Goal: Task Accomplishment & Management: Use online tool/utility

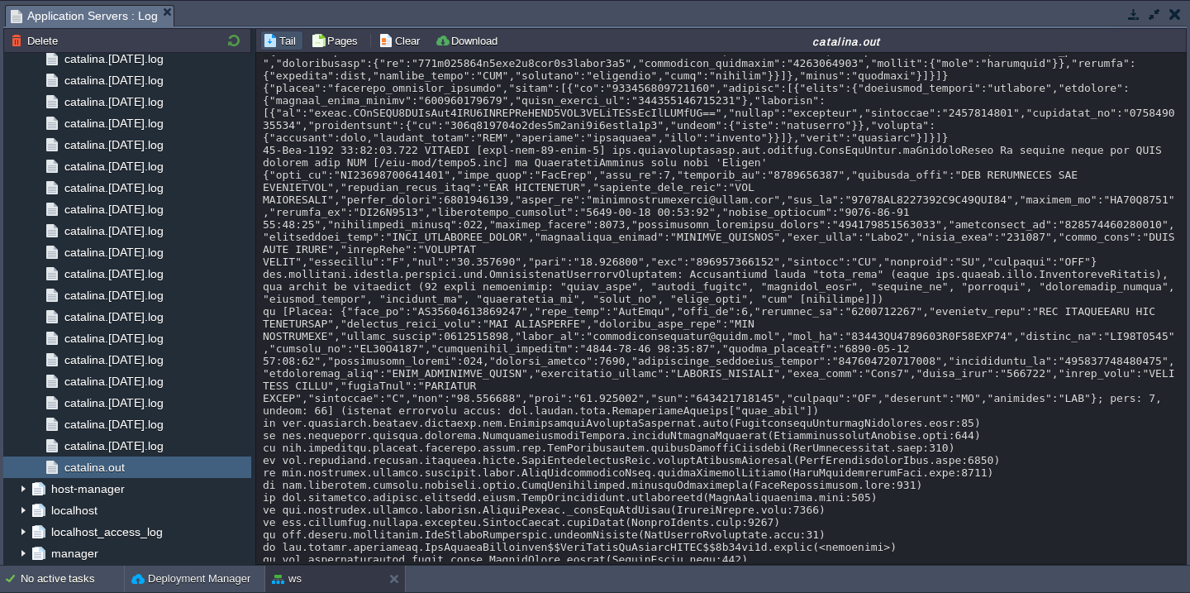
scroll to position [3531, 0]
click at [150, 588] on div "Deployment Manager" at bounding box center [195, 578] width 140 height 26
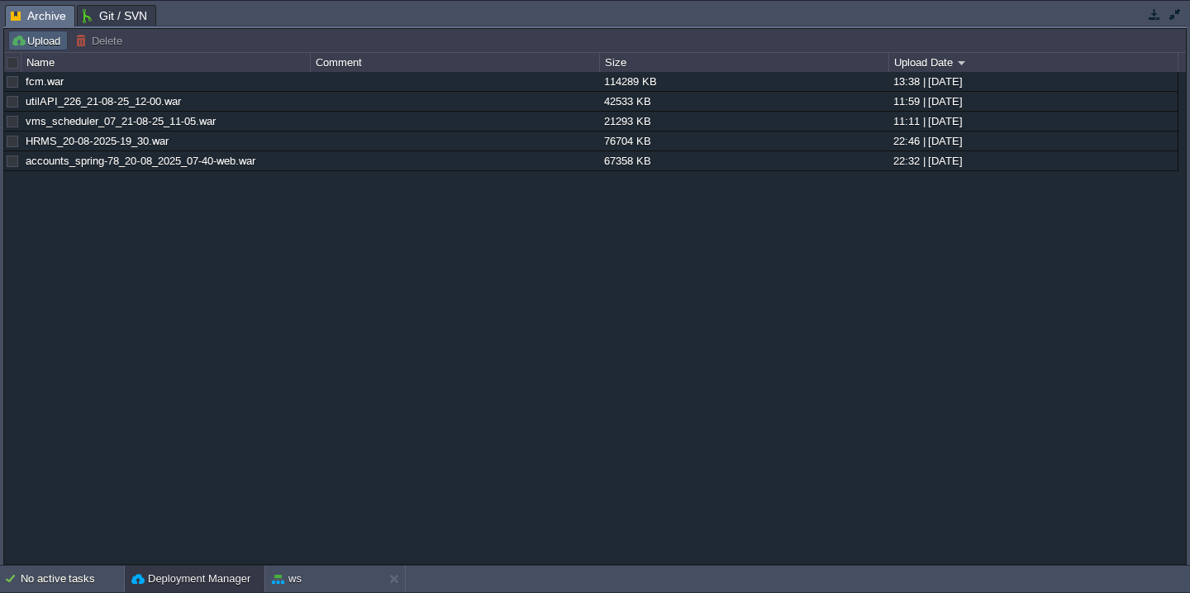
click at [31, 45] on button "Upload" at bounding box center [38, 40] width 55 height 15
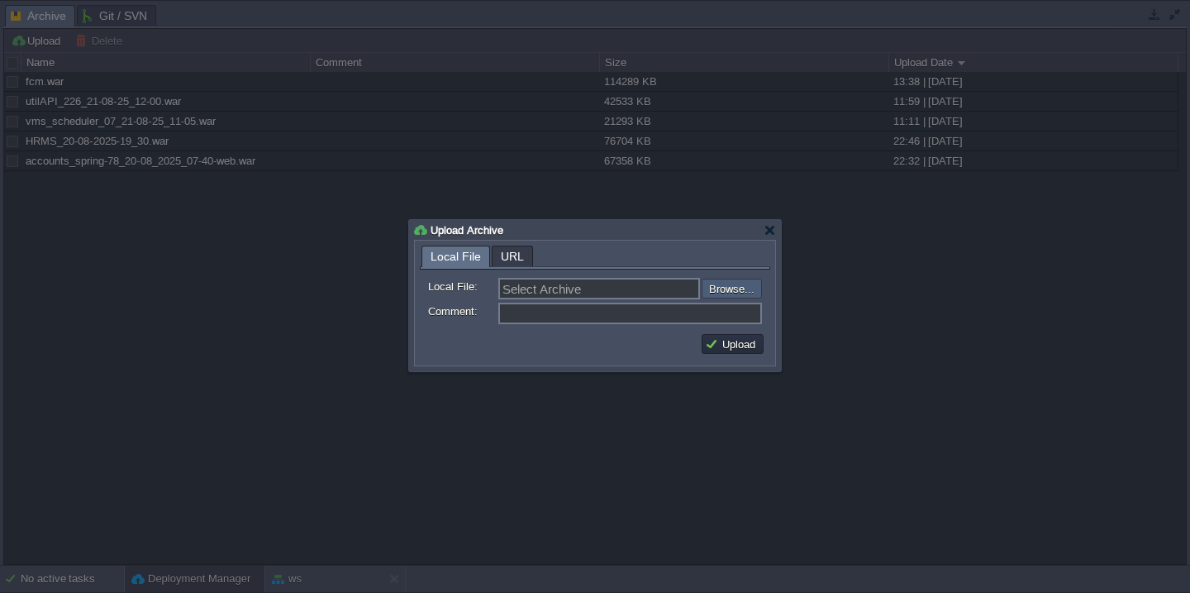
click at [742, 287] on input "file" at bounding box center [657, 289] width 209 height 20
type input "C:\fakepath\guruAPI_source_21_08_25(2.25).war"
type input "guruAPI_source_21_08_25(2.25).war"
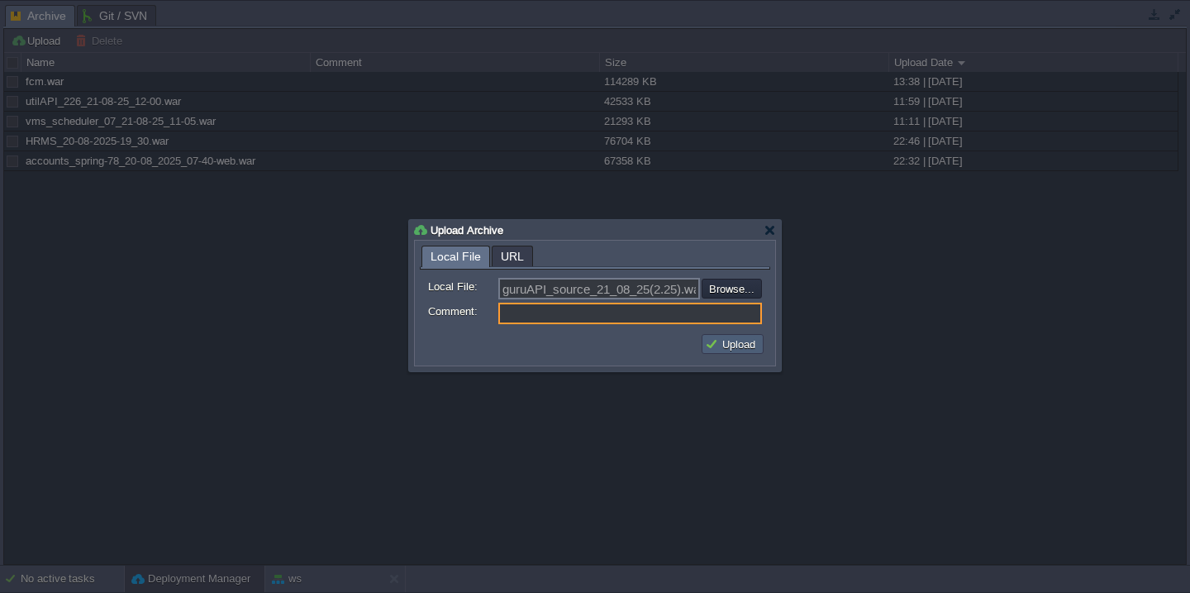
click at [736, 345] on button "Upload" at bounding box center [732, 343] width 55 height 15
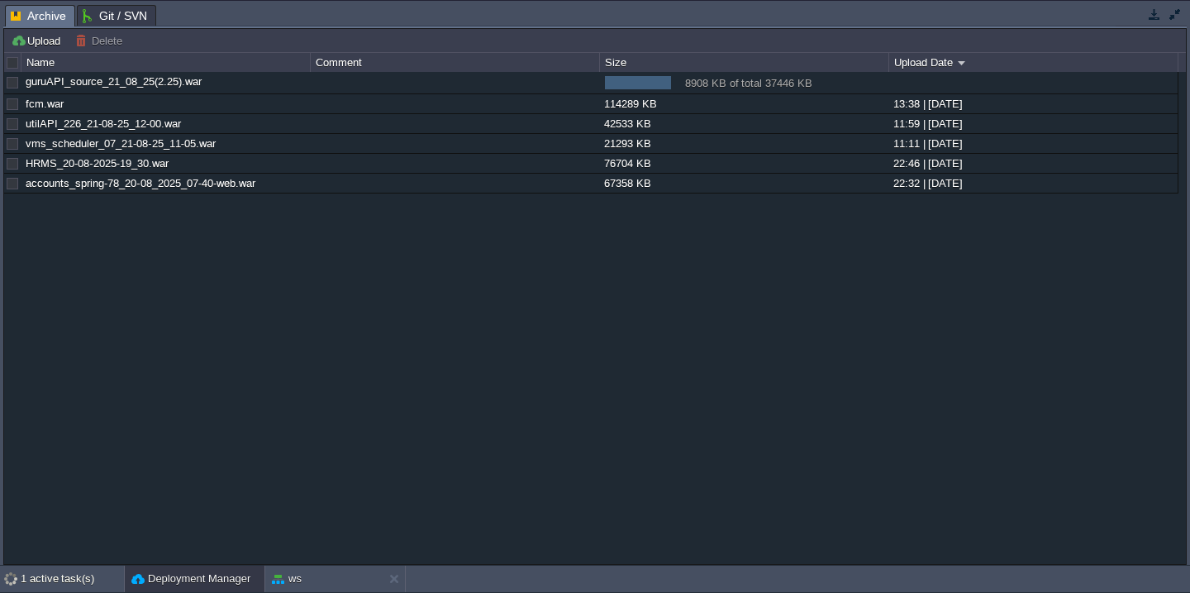
click at [1179, 13] on button "button" at bounding box center [1175, 14] width 15 height 15
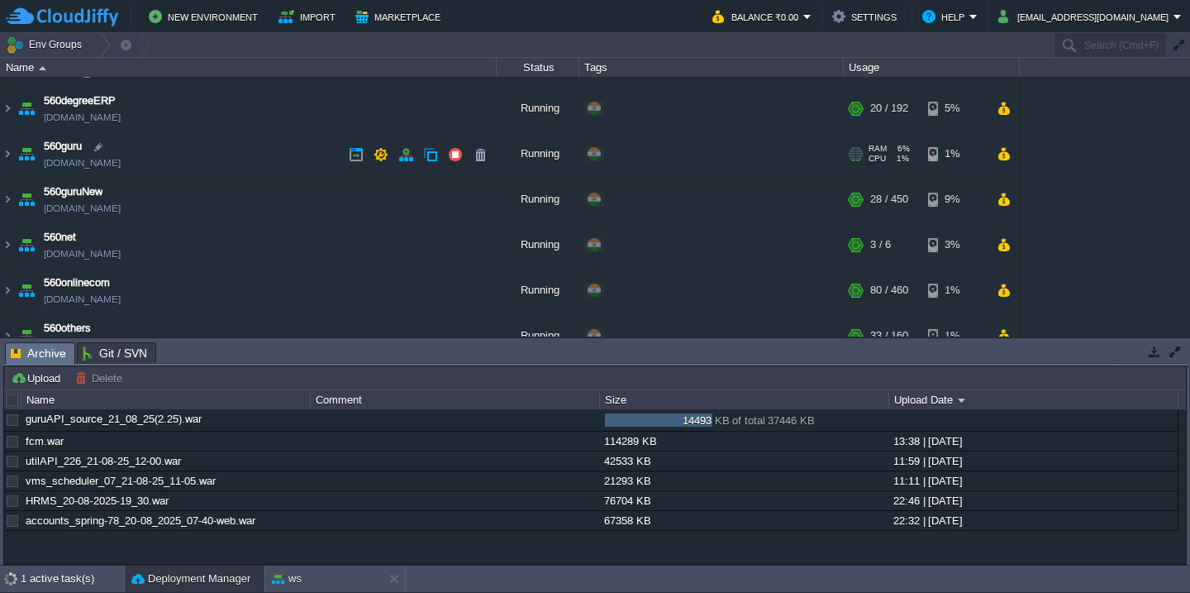
scroll to position [83, 0]
click at [228, 160] on td "560guru [DOMAIN_NAME]" at bounding box center [249, 152] width 496 height 45
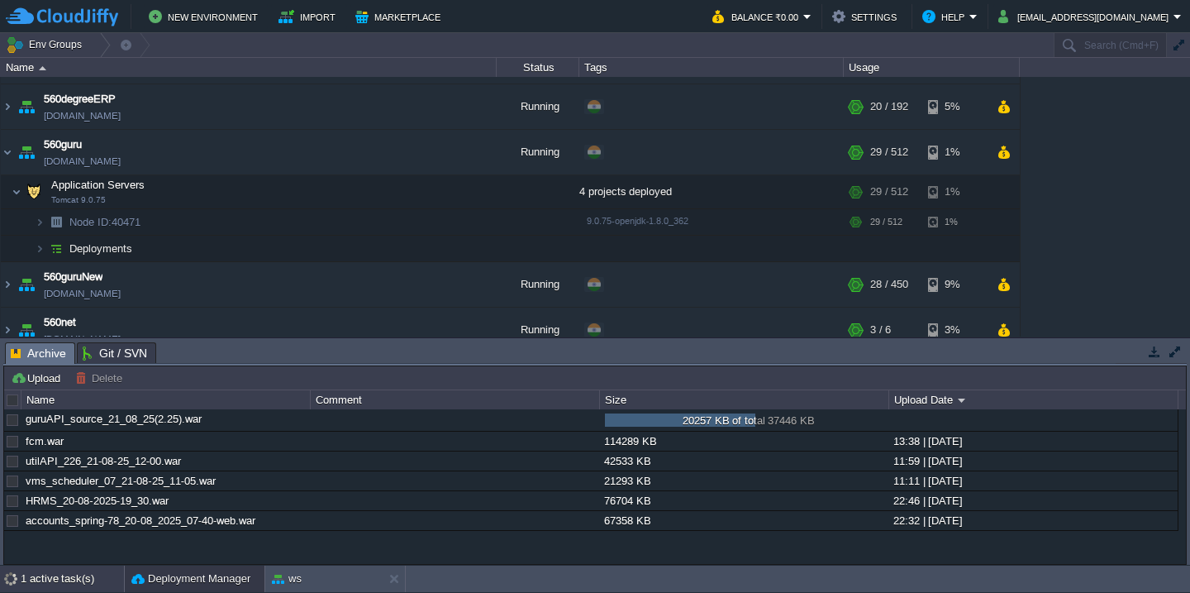
click at [61, 574] on div "1 active task(s)" at bounding box center [72, 578] width 103 height 26
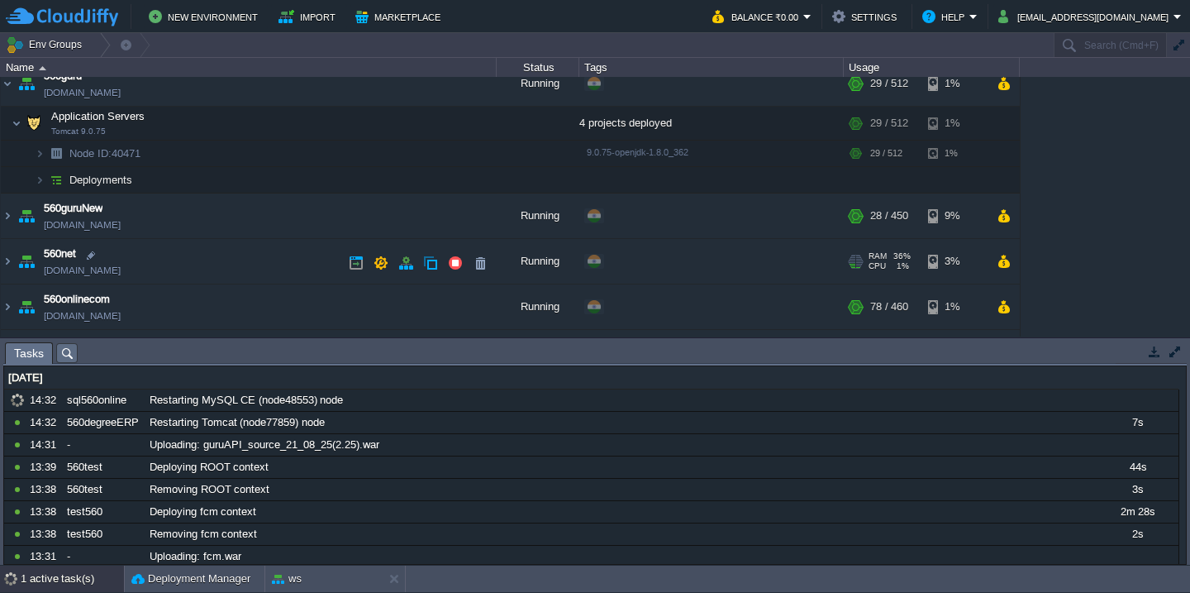
scroll to position [198, 0]
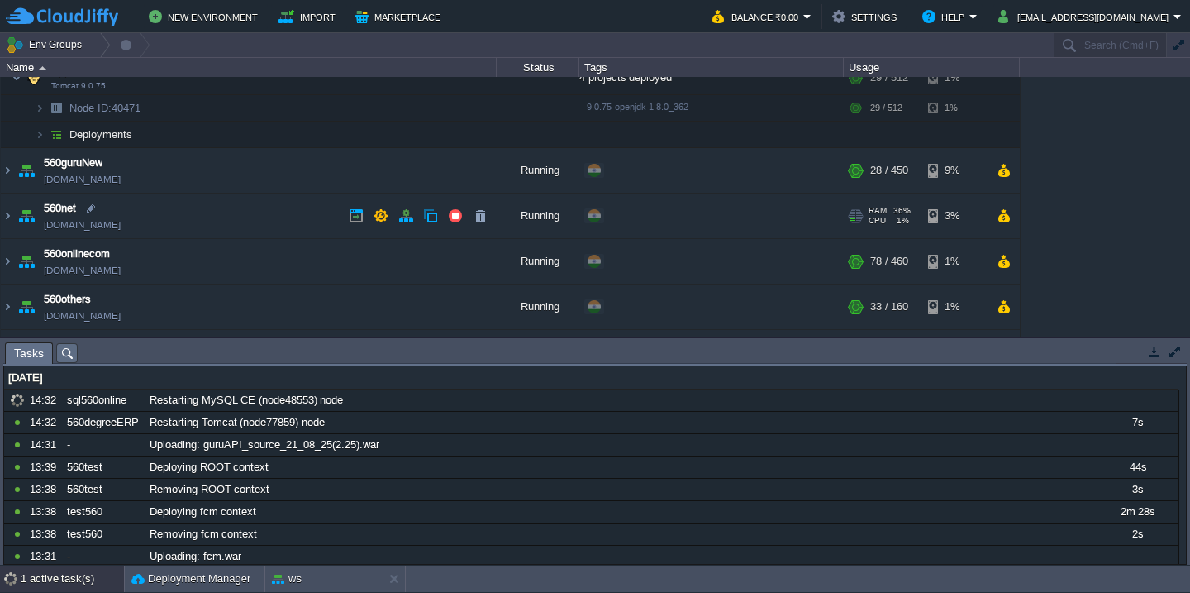
click at [207, 198] on td "560net [DOMAIN_NAME]" at bounding box center [249, 215] width 496 height 45
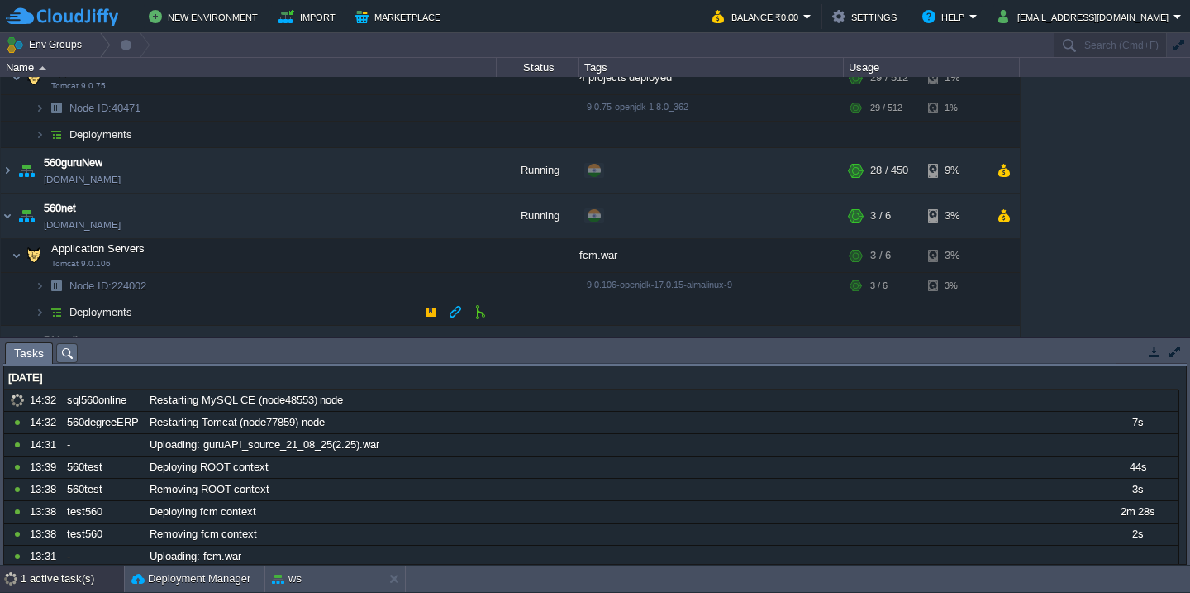
click at [200, 310] on td "Deployments" at bounding box center [249, 312] width 496 height 26
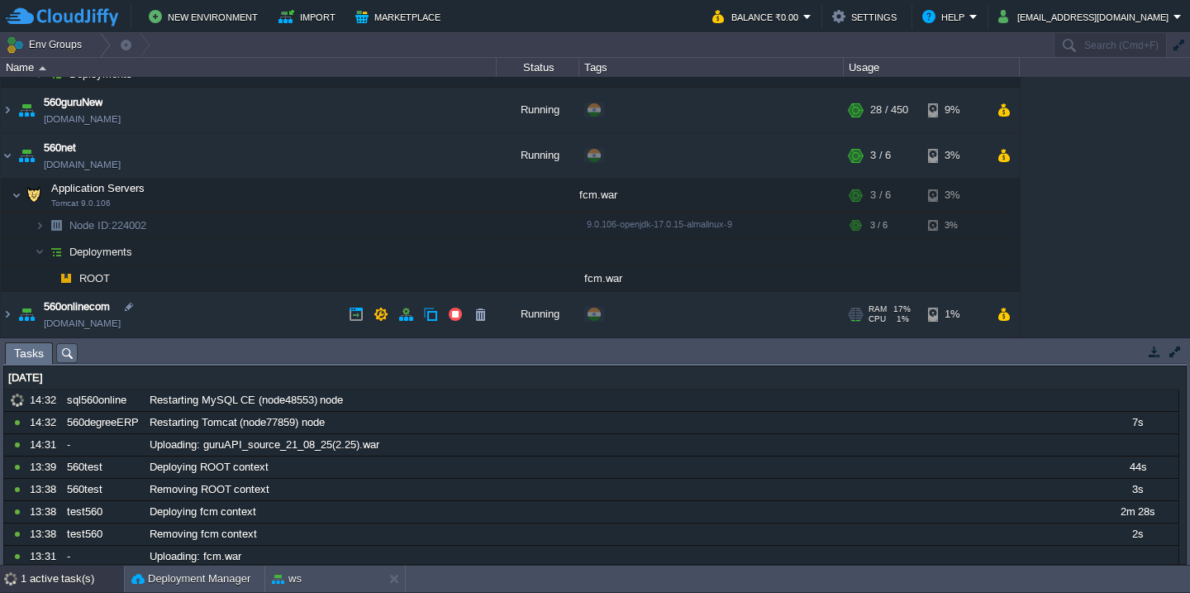
scroll to position [261, 0]
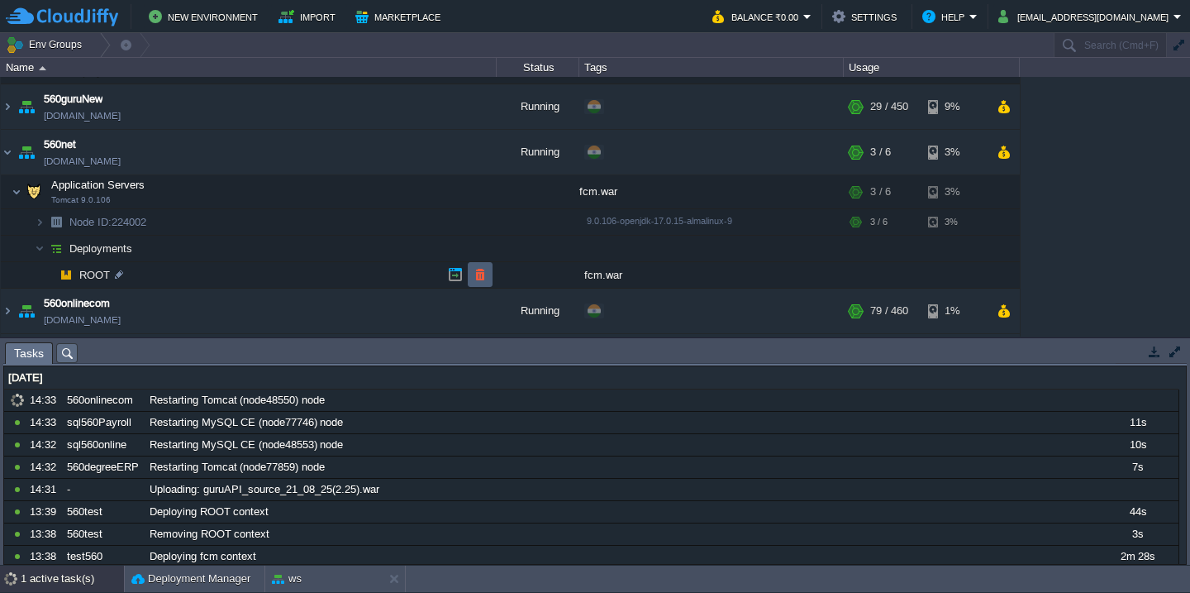
click at [482, 274] on button "button" at bounding box center [480, 274] width 15 height 15
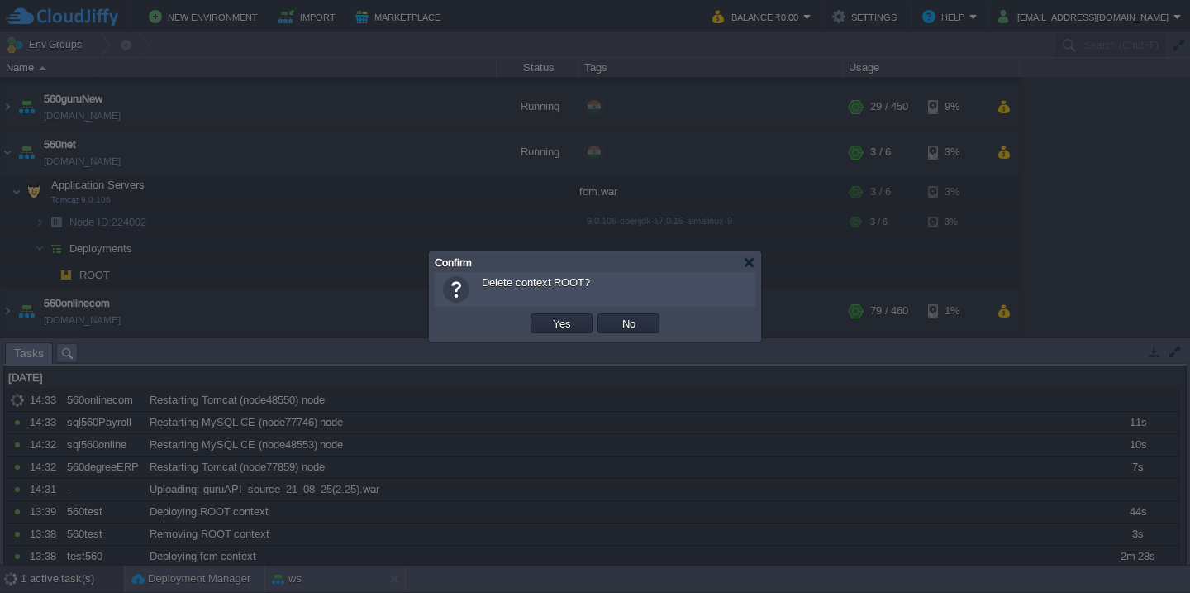
click at [548, 316] on button "Yes" at bounding box center [562, 323] width 28 height 15
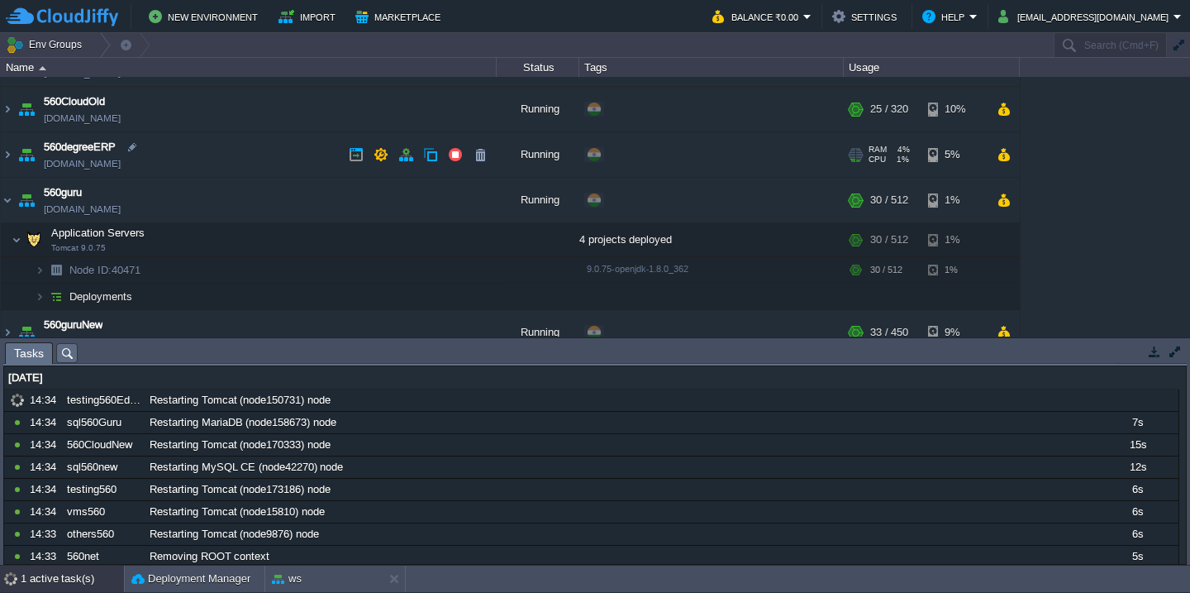
scroll to position [125, 0]
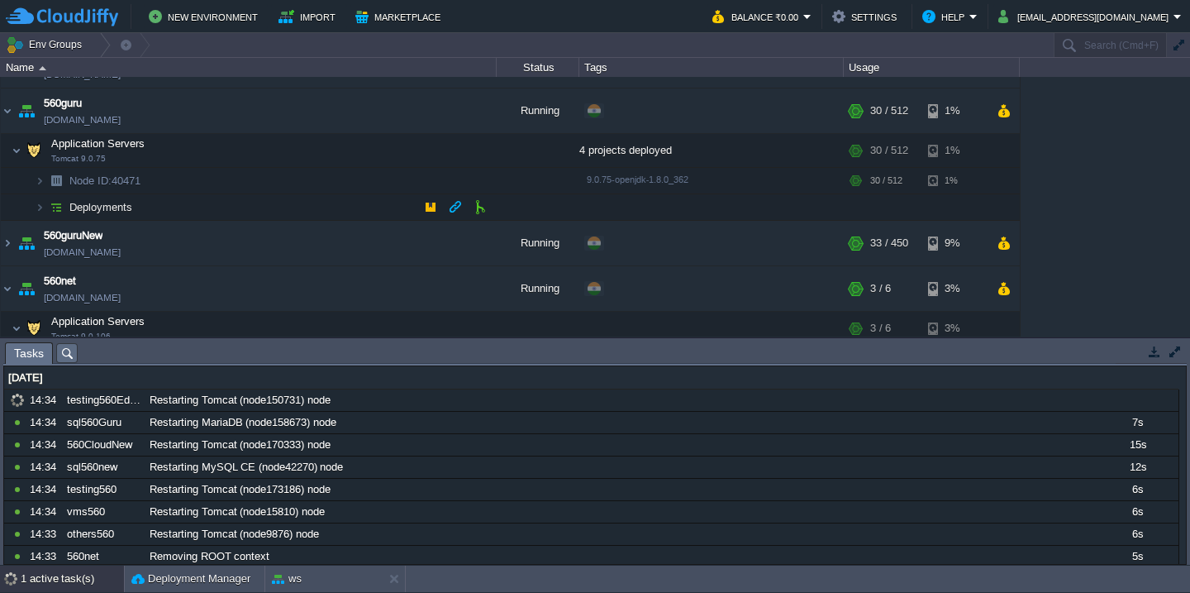
click at [202, 217] on td "Deployments" at bounding box center [249, 207] width 496 height 26
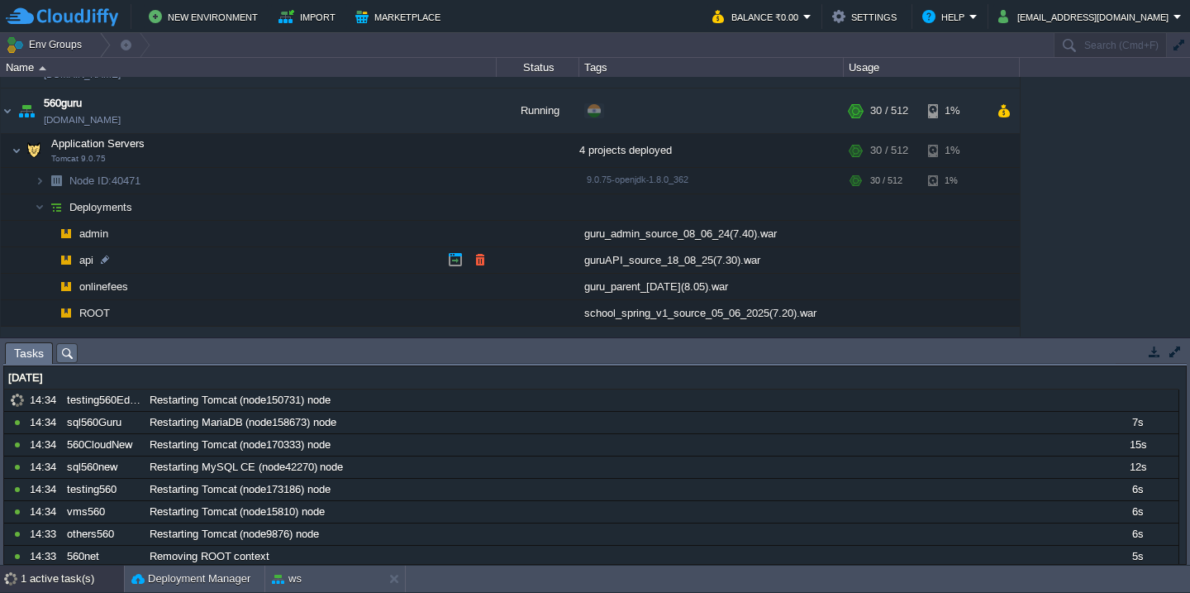
scroll to position [175, 0]
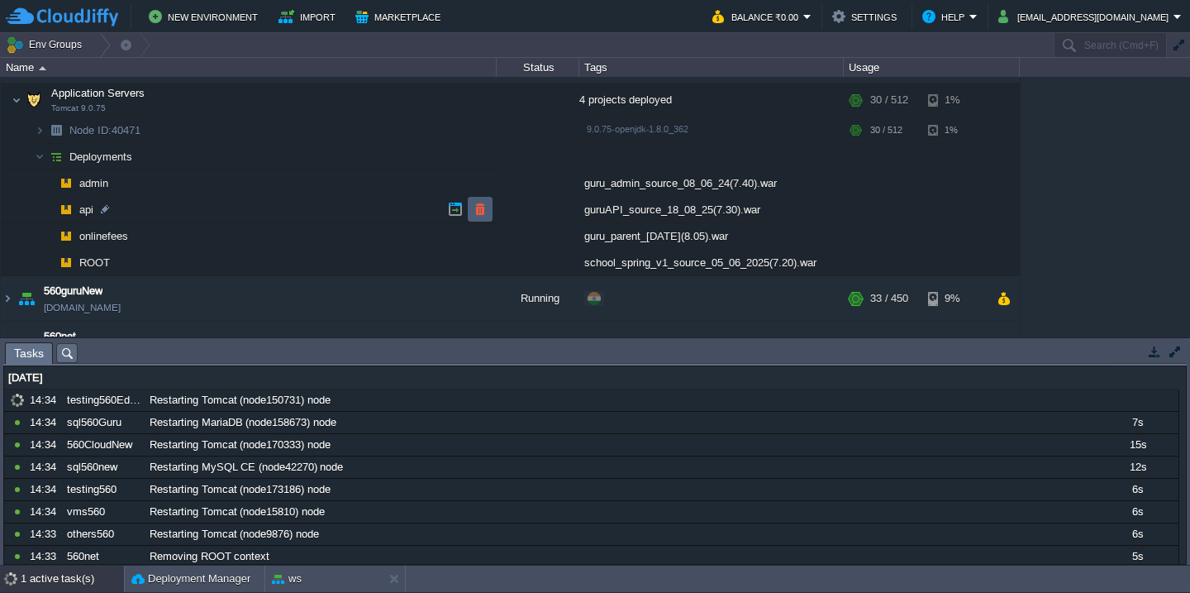
click at [474, 211] on button "button" at bounding box center [480, 209] width 15 height 15
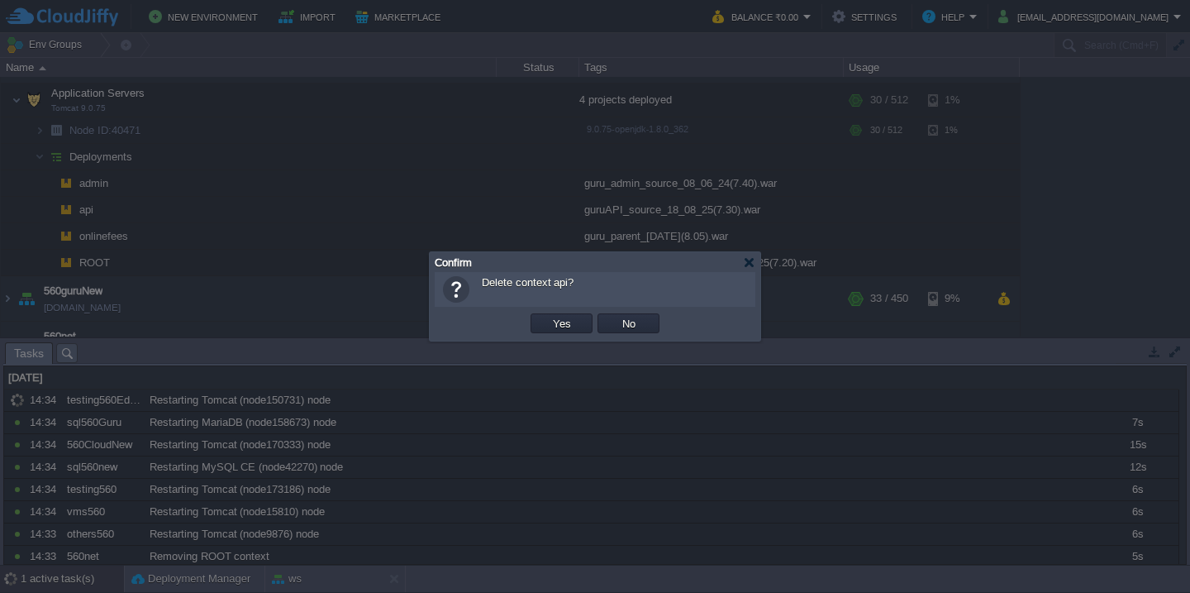
click at [548, 316] on button "Yes" at bounding box center [562, 323] width 28 height 15
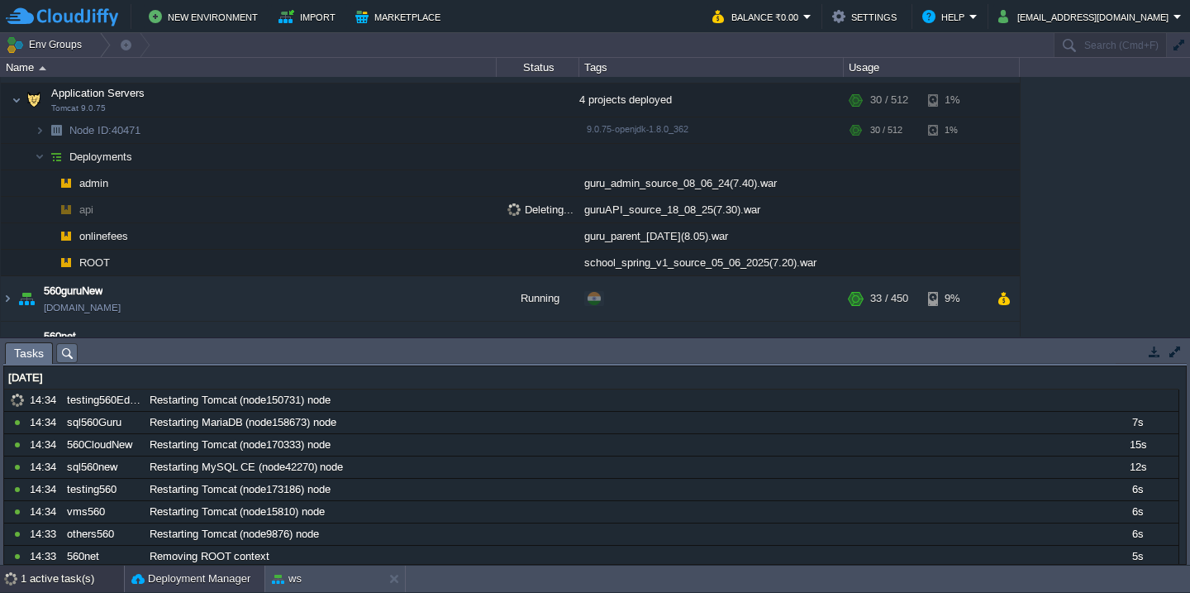
click at [166, 574] on button "Deployment Manager" at bounding box center [190, 578] width 119 height 17
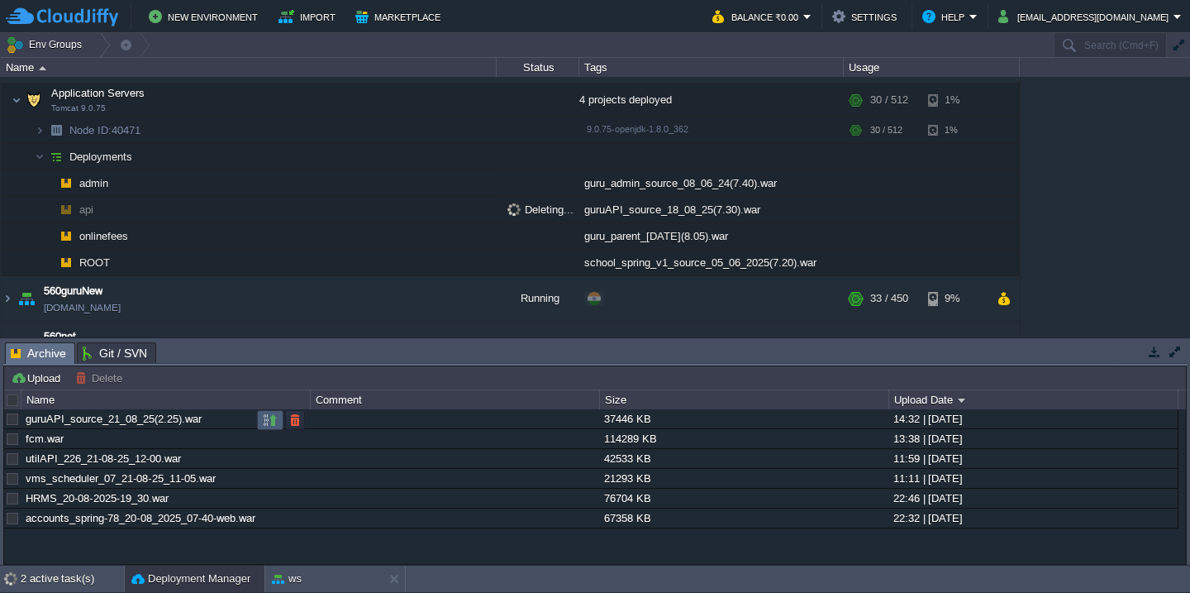
click at [269, 417] on button "button" at bounding box center [270, 419] width 15 height 15
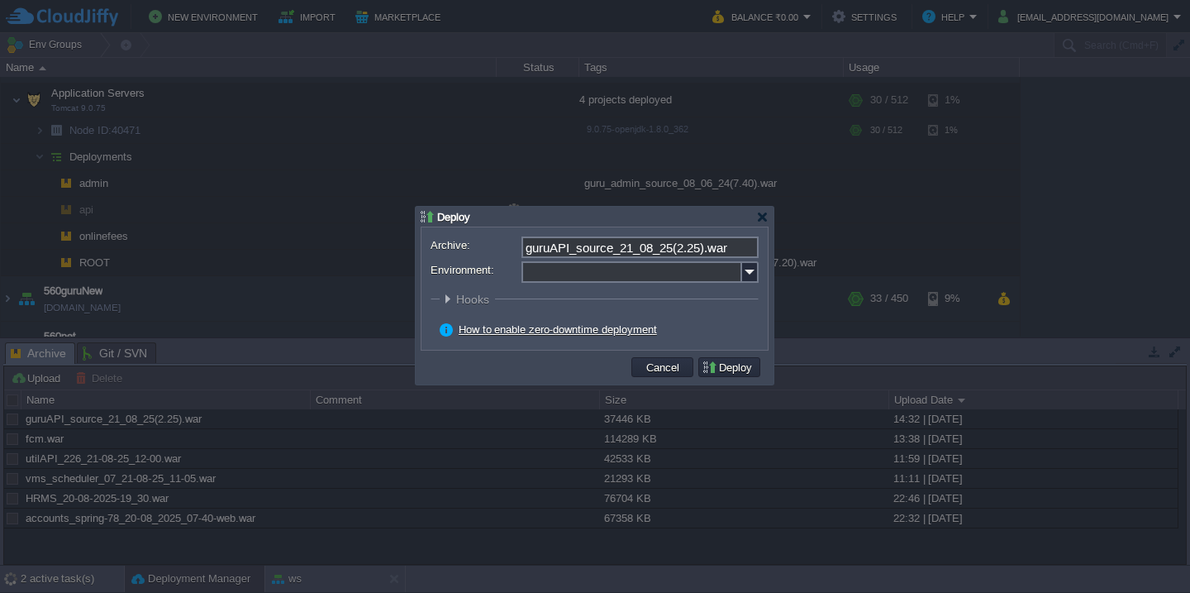
click at [594, 274] on input "Environment:" at bounding box center [632, 271] width 221 height 21
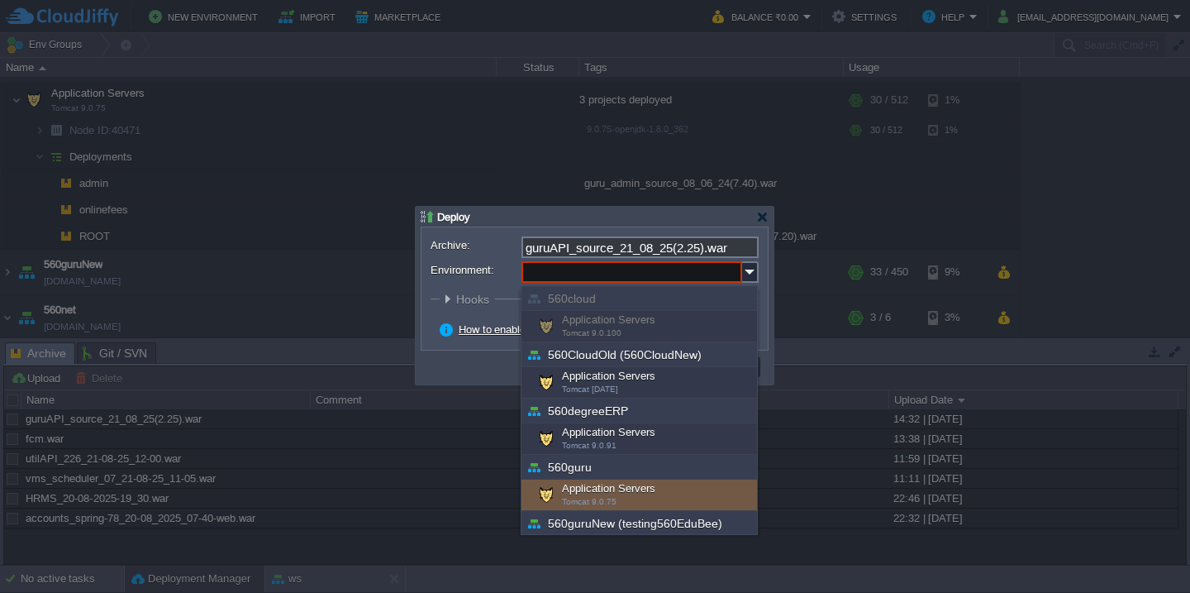
click at [577, 488] on div "Application Servers Tomcat 9.0.75" at bounding box center [640, 494] width 236 height 31
type input "Application Servers (560guru)"
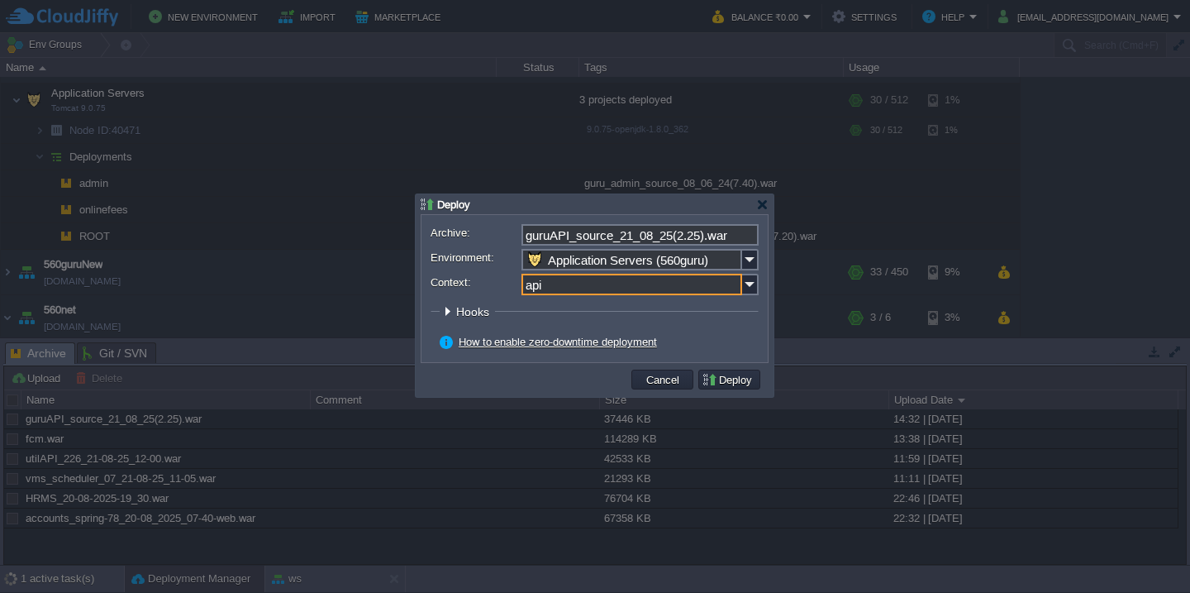
type input "api"
click button "Pre" at bounding box center [0, 0] width 0 height 0
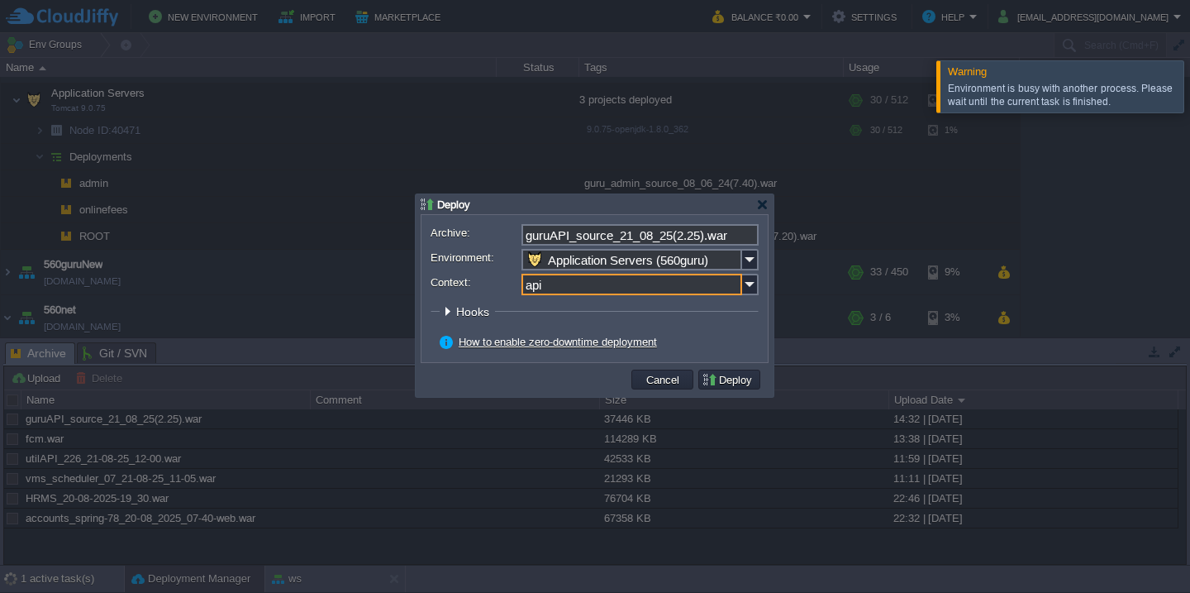
click button "Pre" at bounding box center [0, 0] width 0 height 0
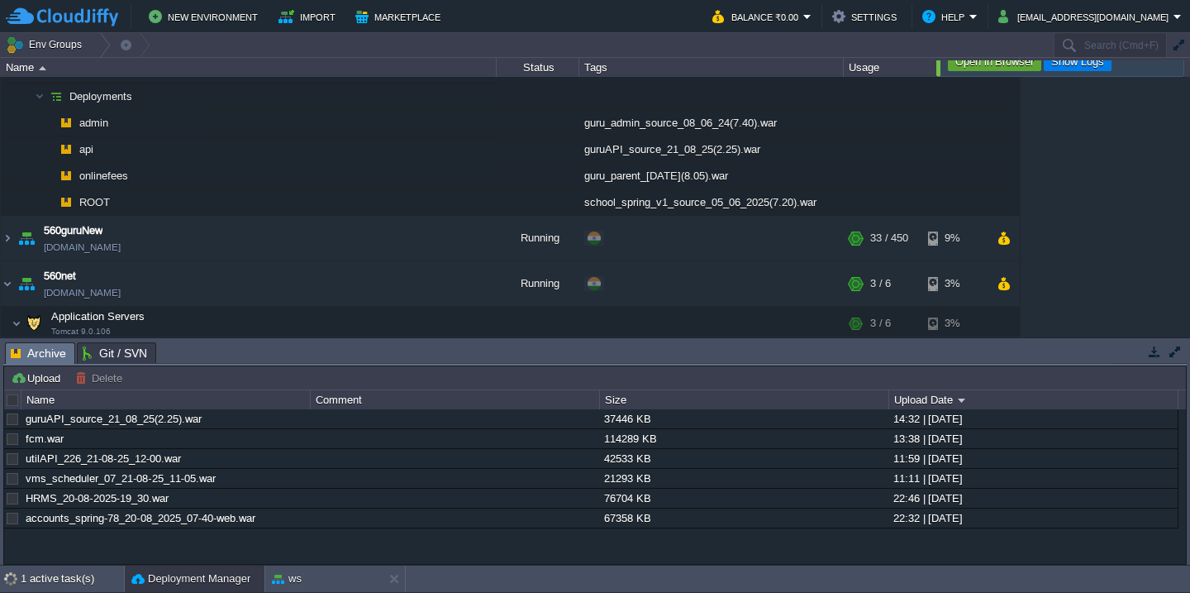
scroll to position [185, 0]
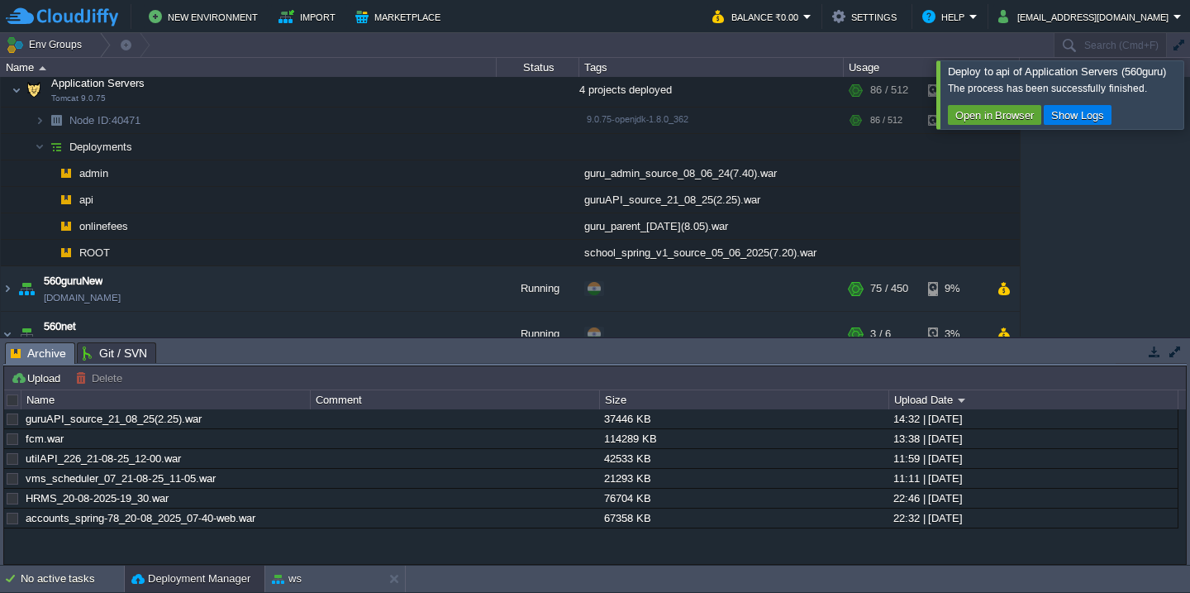
click at [1189, 83] on div at bounding box center [1210, 94] width 0 height 68
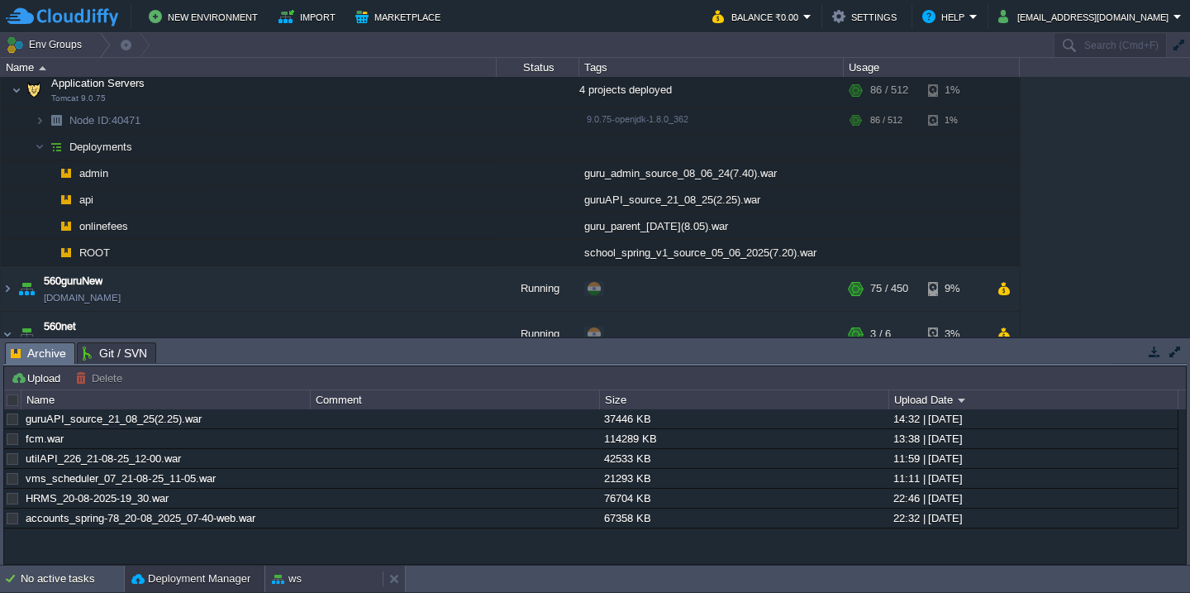
click at [298, 575] on button "ws" at bounding box center [287, 578] width 30 height 17
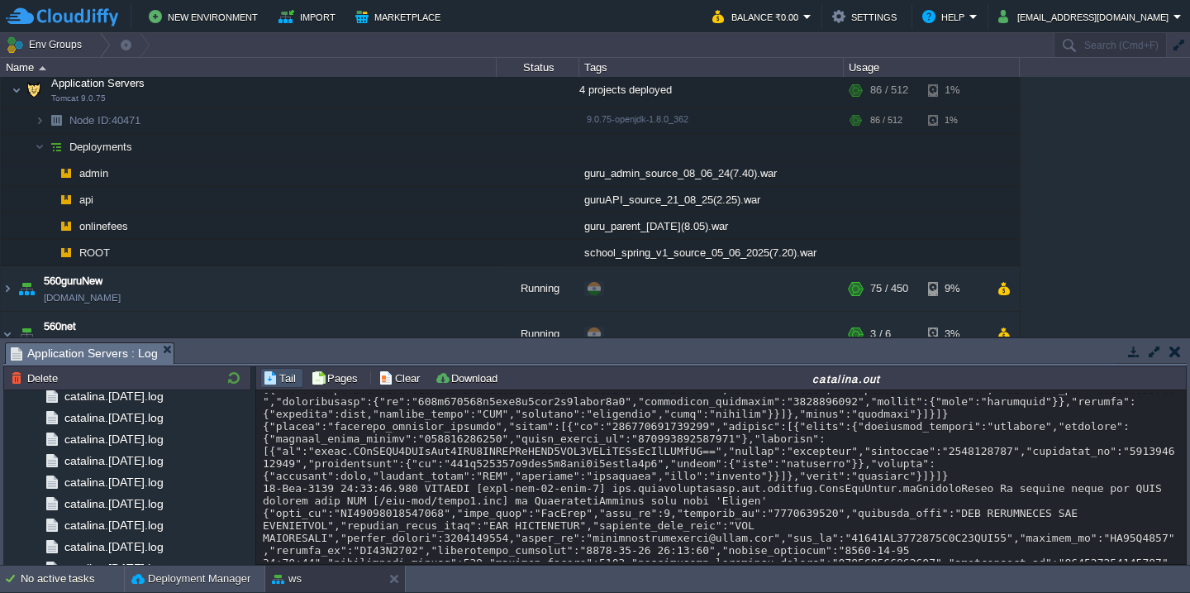
click at [468, 511] on div at bounding box center [721, 184] width 917 height 6645
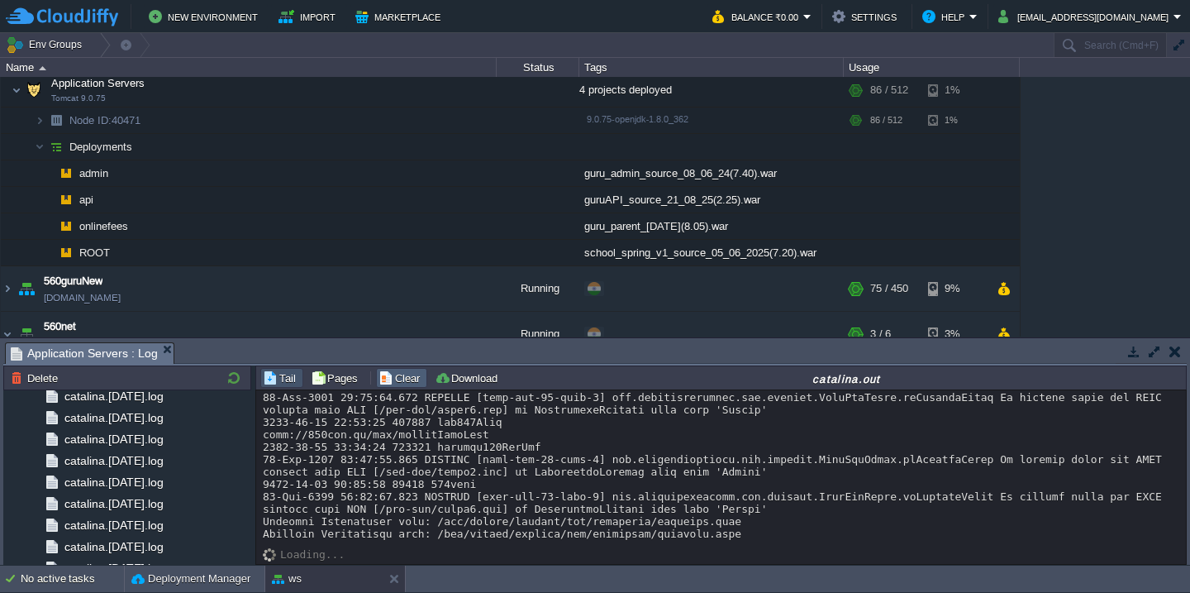
click at [401, 379] on button "Clear" at bounding box center [402, 377] width 46 height 15
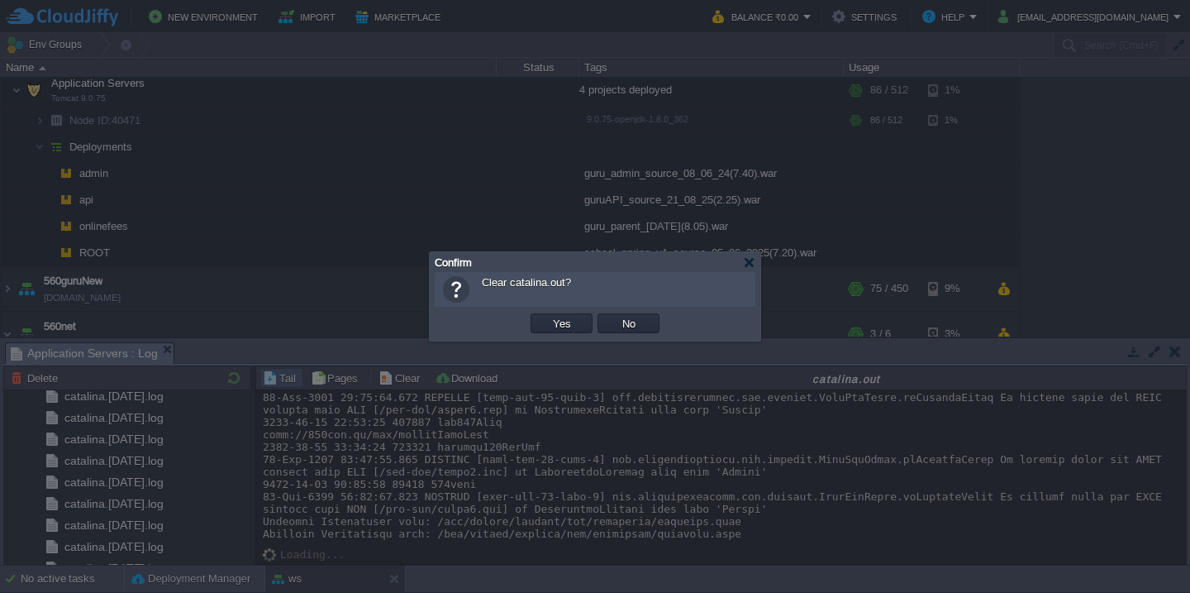
click at [548, 316] on button "Yes" at bounding box center [562, 323] width 28 height 15
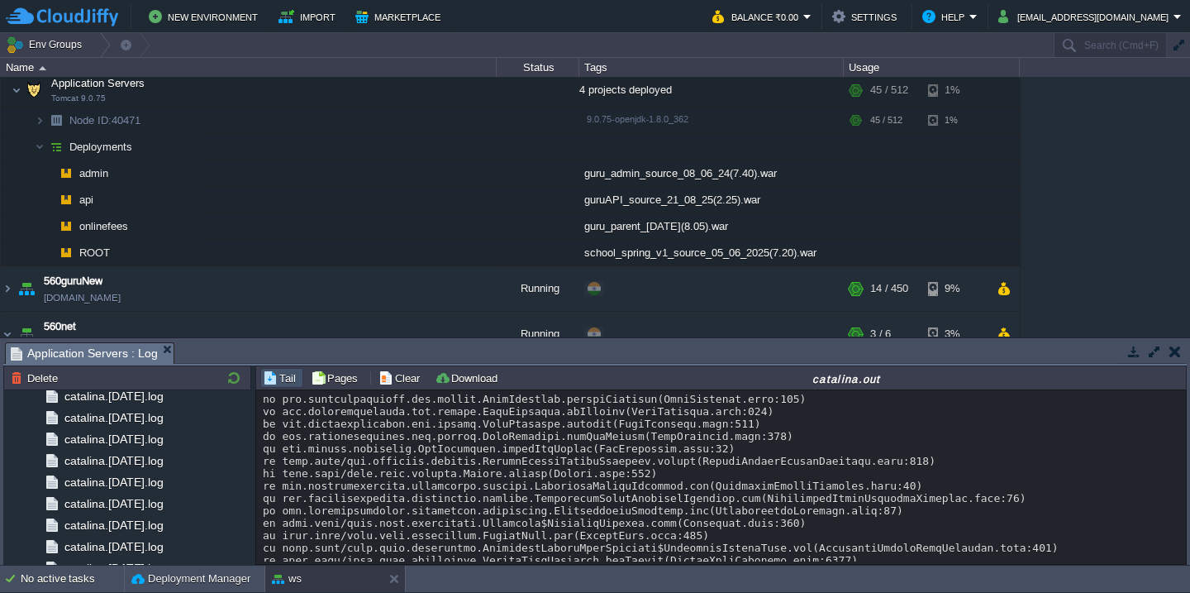
scroll to position [893, 0]
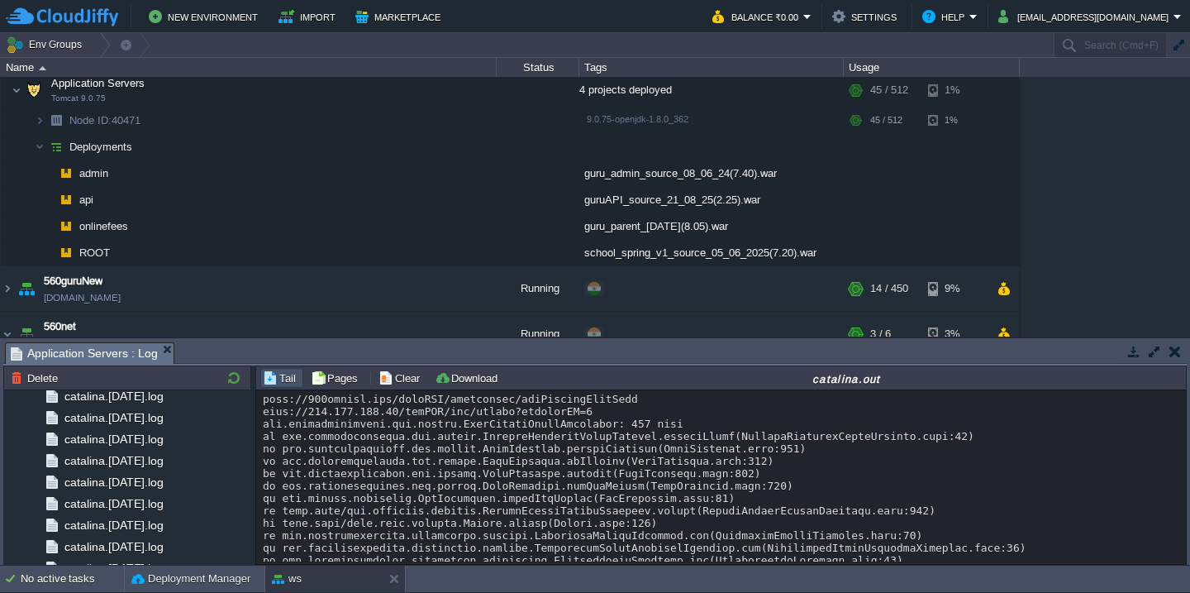
scroll to position [2343, 0]
